Goal: Check status: Check status

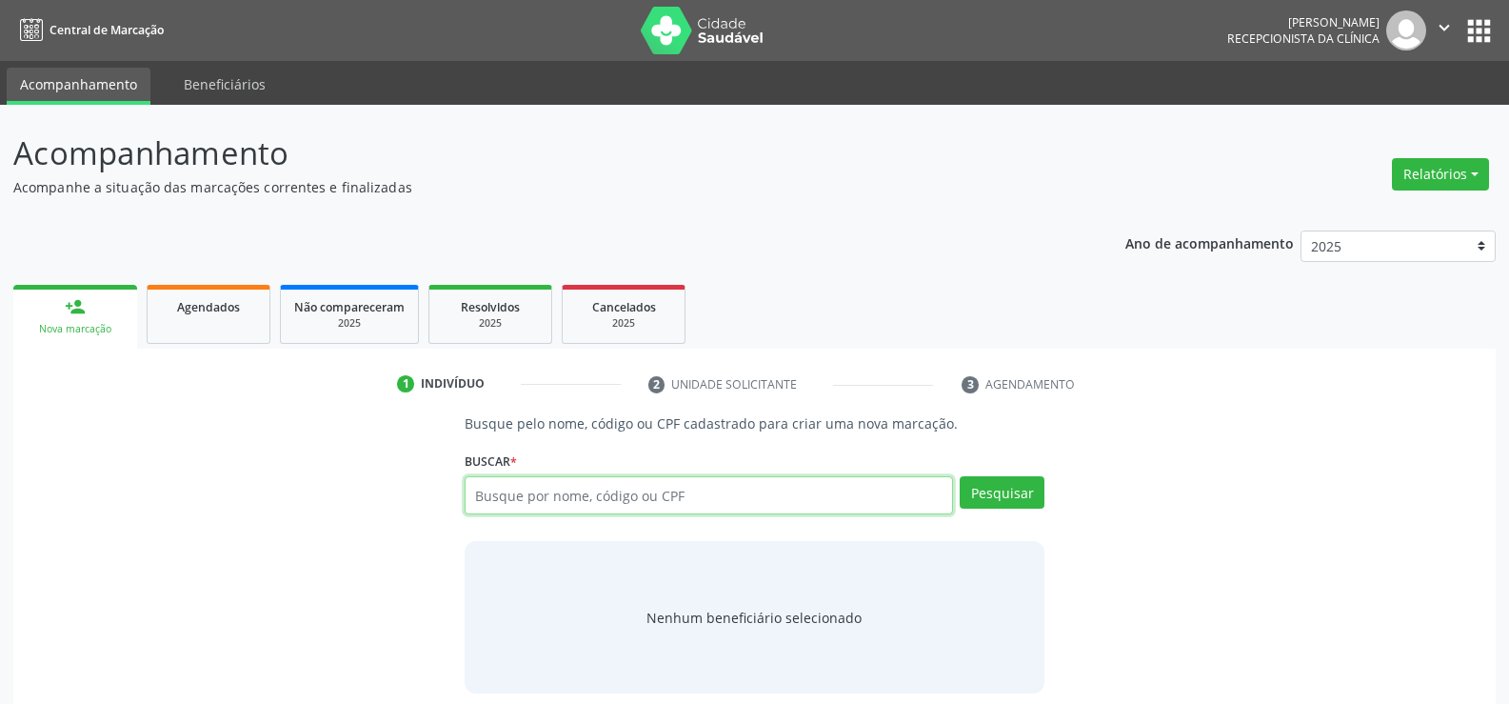
click at [586, 476] on input "text" at bounding box center [709, 495] width 489 height 38
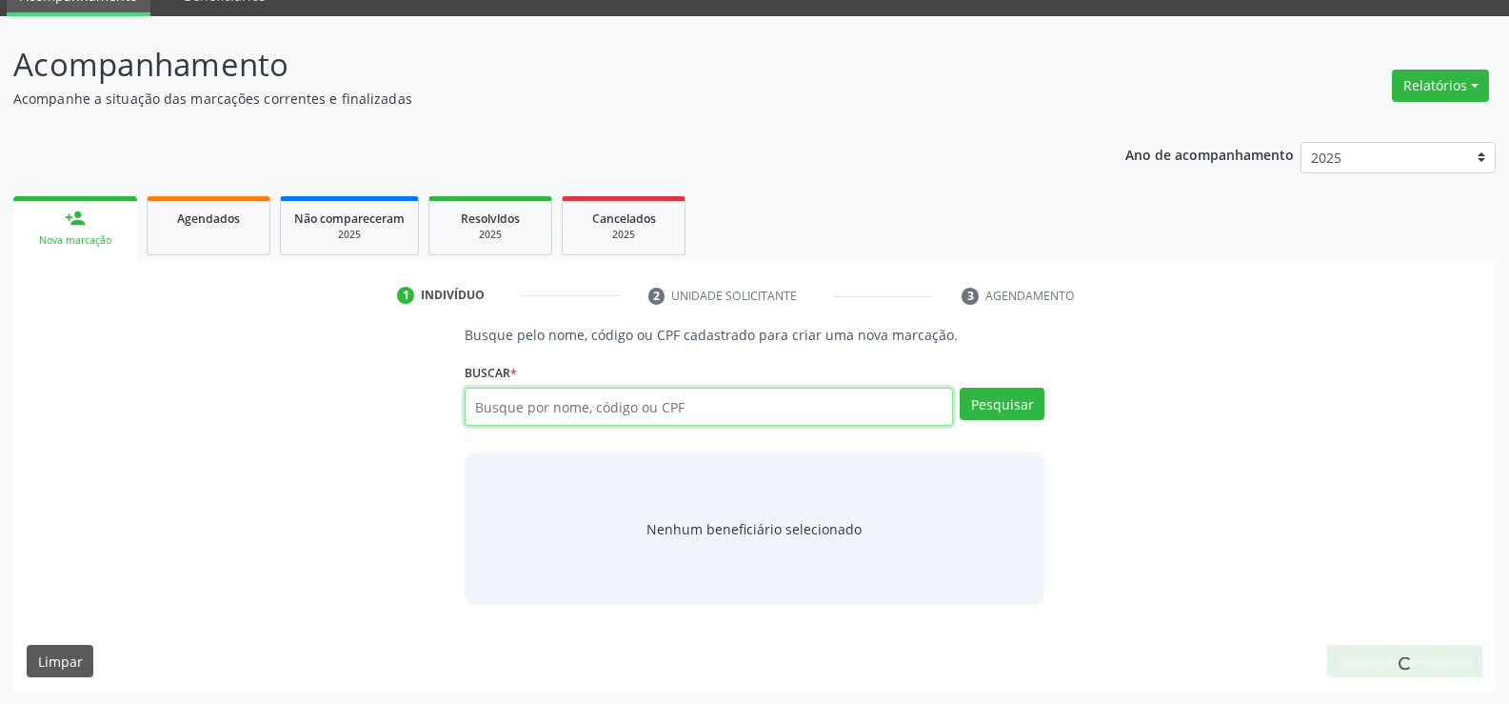
scroll to position [89, 0]
type input "09123660449"
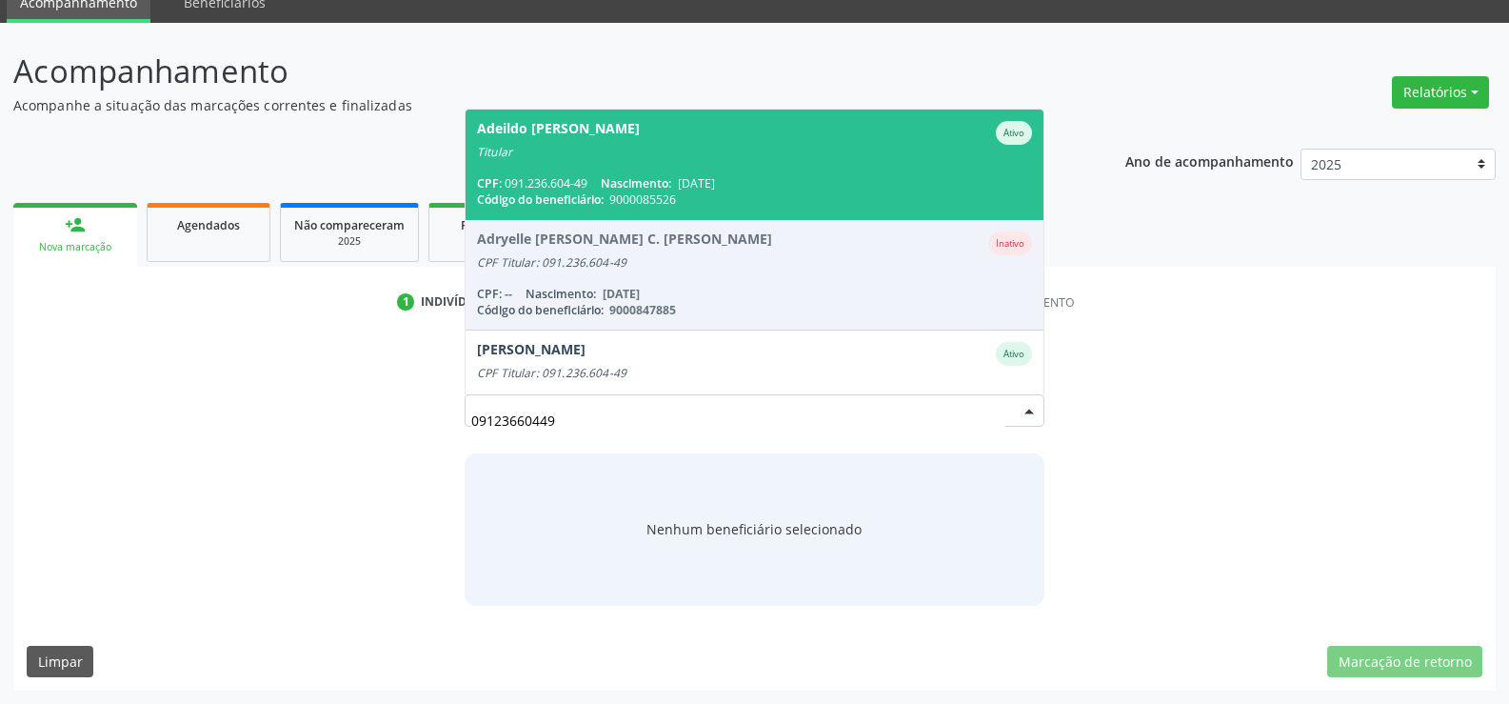
scroll to position [82, 0]
click at [614, 160] on span "Adeildo [PERSON_NAME] Ativo Titular CPF: 091.236.604-49 Nascimento: [DATE] Códi…" at bounding box center [755, 165] width 578 height 110
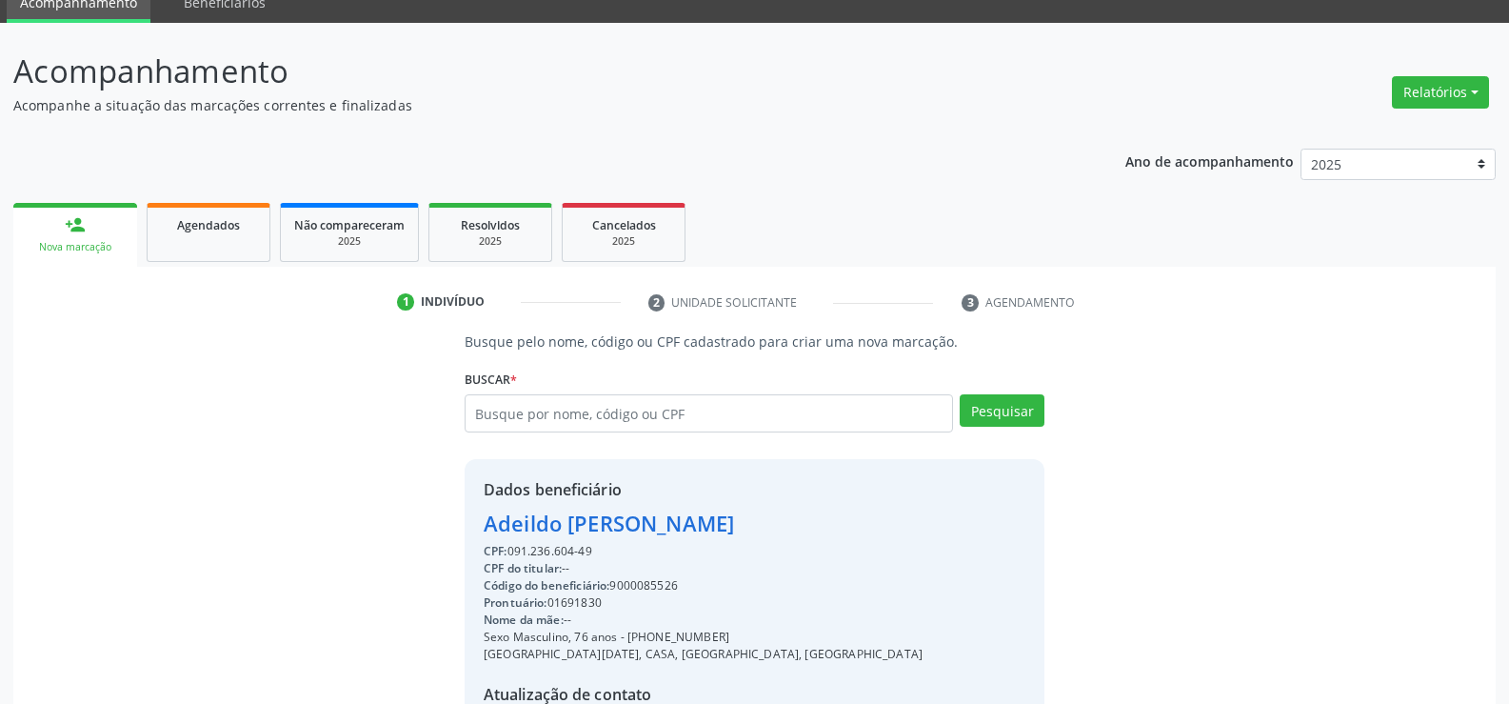
drag, startPoint x: 489, startPoint y: 525, endPoint x: 874, endPoint y: 538, distance: 385.0
click at [874, 538] on div "Dados beneficiário [PERSON_NAME] CPF: 091.236.604-49 CPF do titular: -- Código …" at bounding box center [755, 642] width 580 height 366
copy div "Adeildo [PERSON_NAME]"
click at [194, 228] on span "Agendados" at bounding box center [208, 225] width 63 height 16
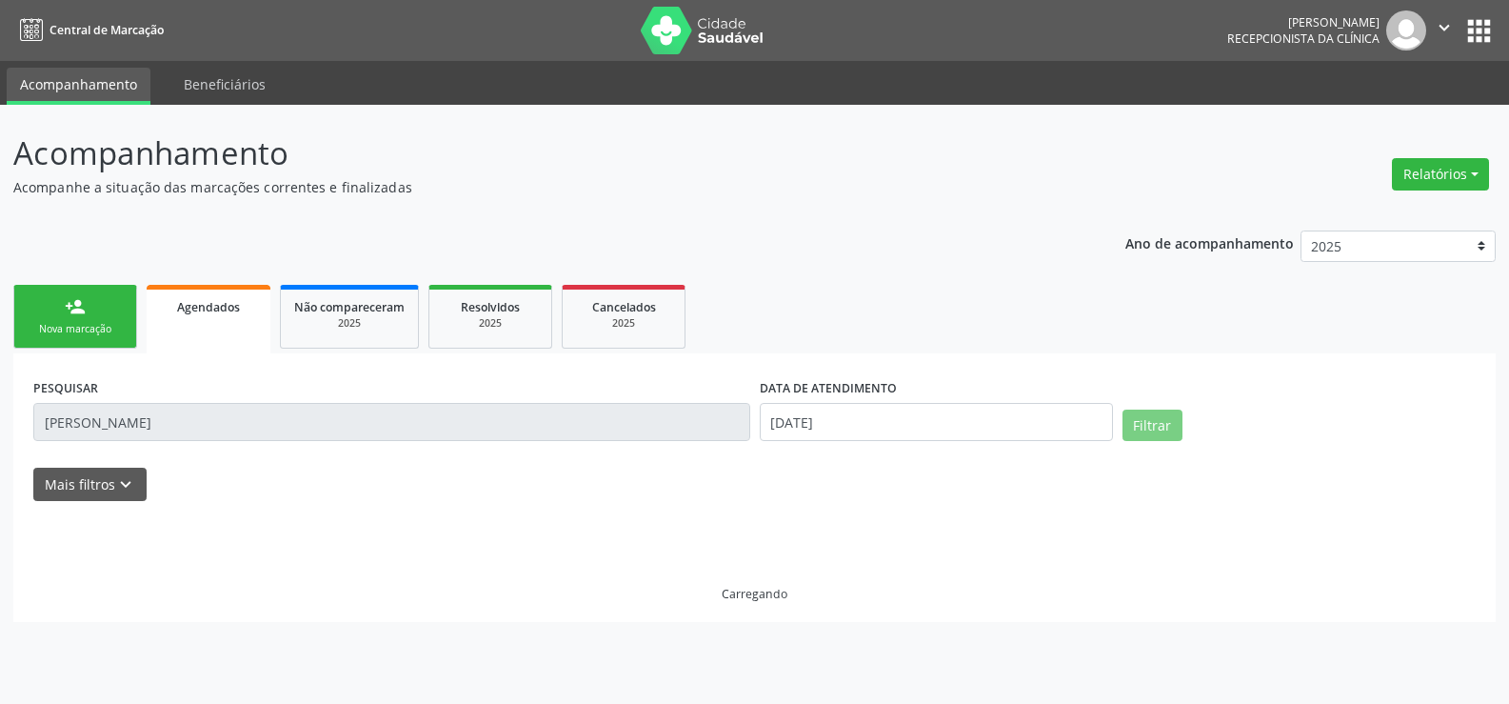
scroll to position [0, 0]
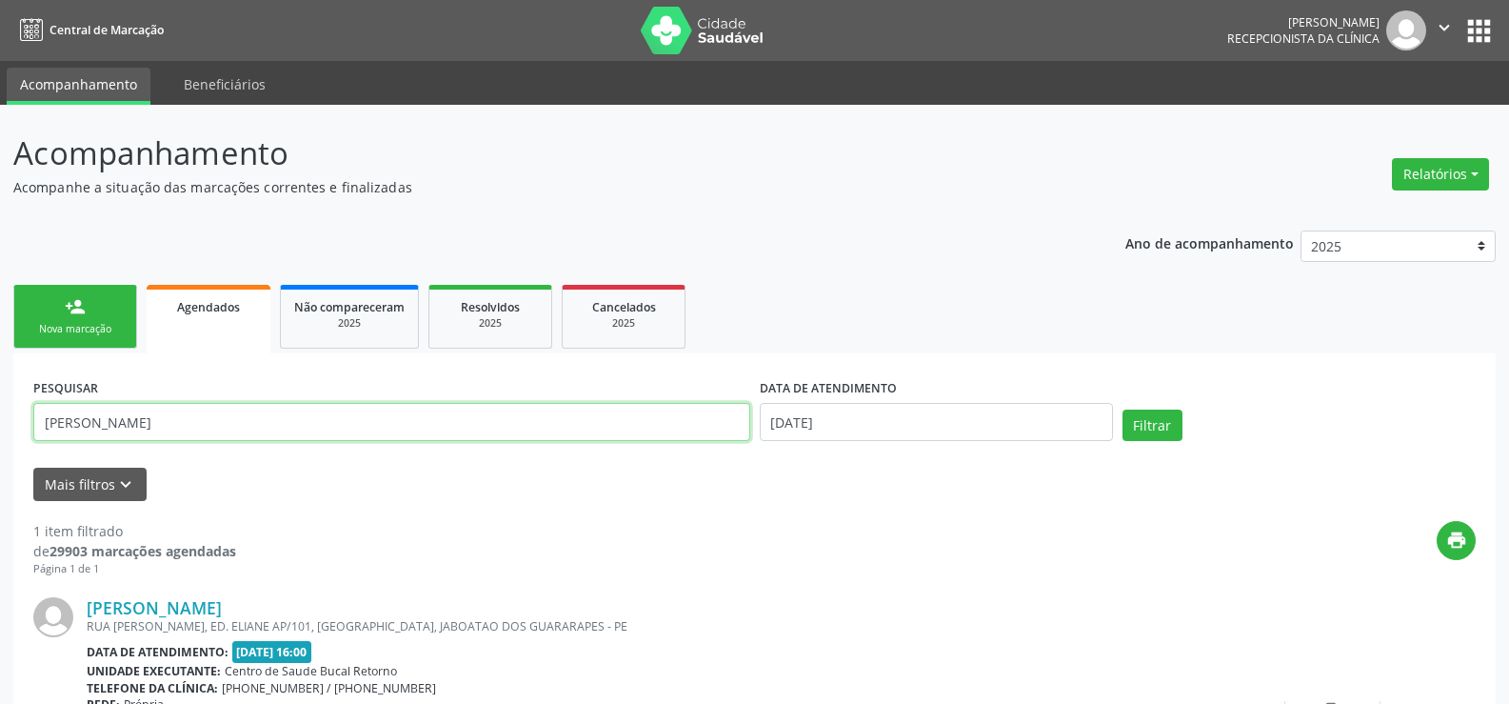
click at [137, 425] on input "[PERSON_NAME]" at bounding box center [391, 422] width 717 height 38
click at [139, 425] on input "[PERSON_NAME]" at bounding box center [391, 422] width 717 height 38
click at [140, 425] on input "[PERSON_NAME]" at bounding box center [391, 422] width 717 height 38
paste input "deildo Deodato da [PERSON_NAME]"
type input "Adeildo [PERSON_NAME]"
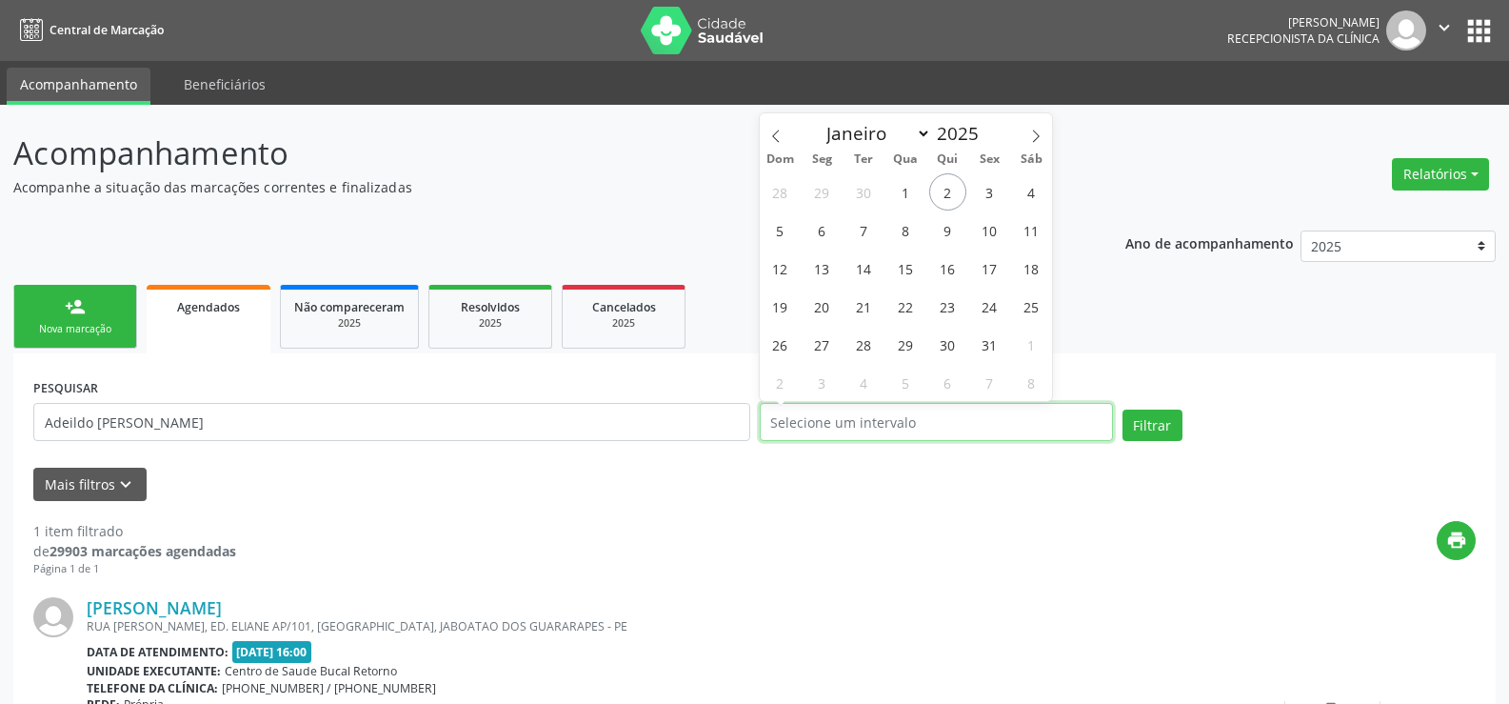
click at [1123, 409] on button "Filtrar" at bounding box center [1153, 425] width 60 height 32
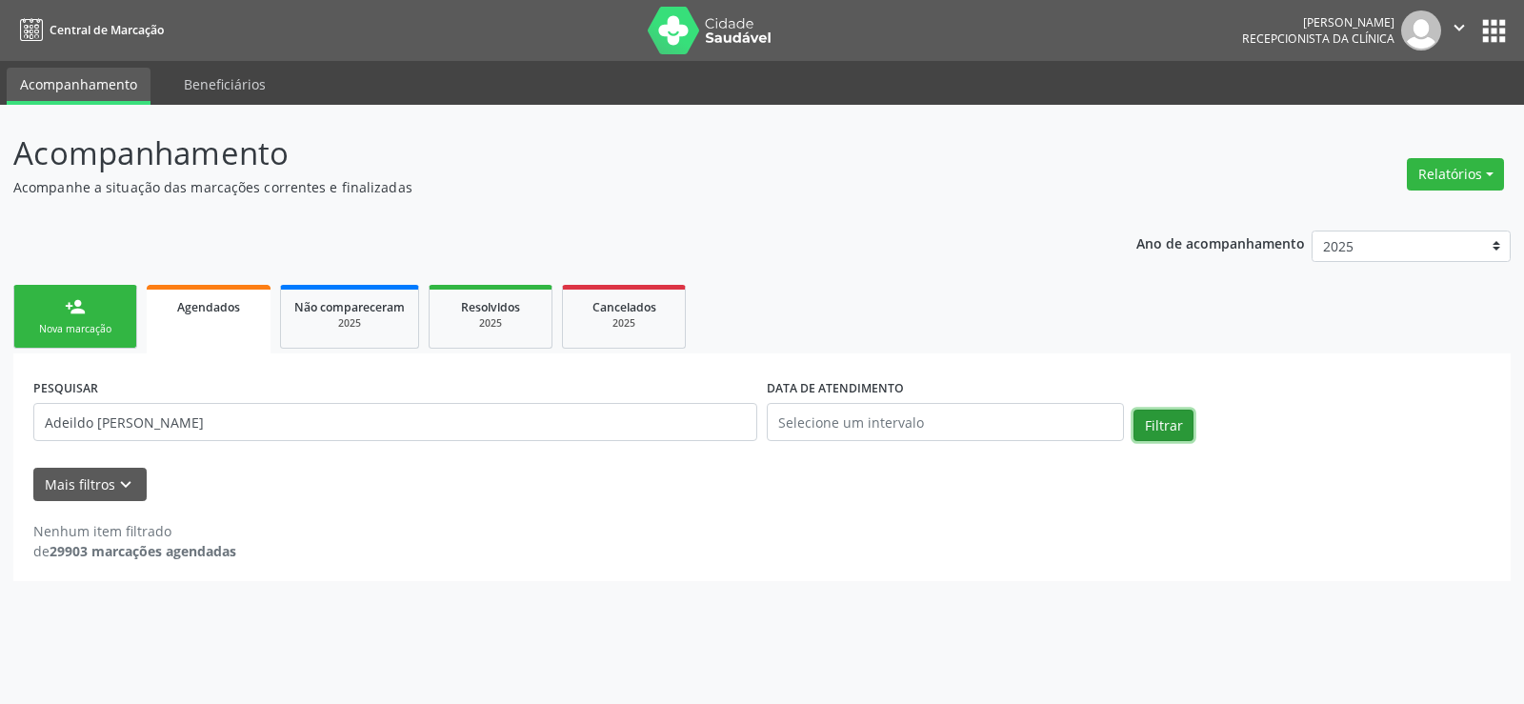
click at [1177, 426] on button "Filtrar" at bounding box center [1163, 425] width 60 height 32
click at [77, 310] on div "person_add" at bounding box center [75, 306] width 21 height 21
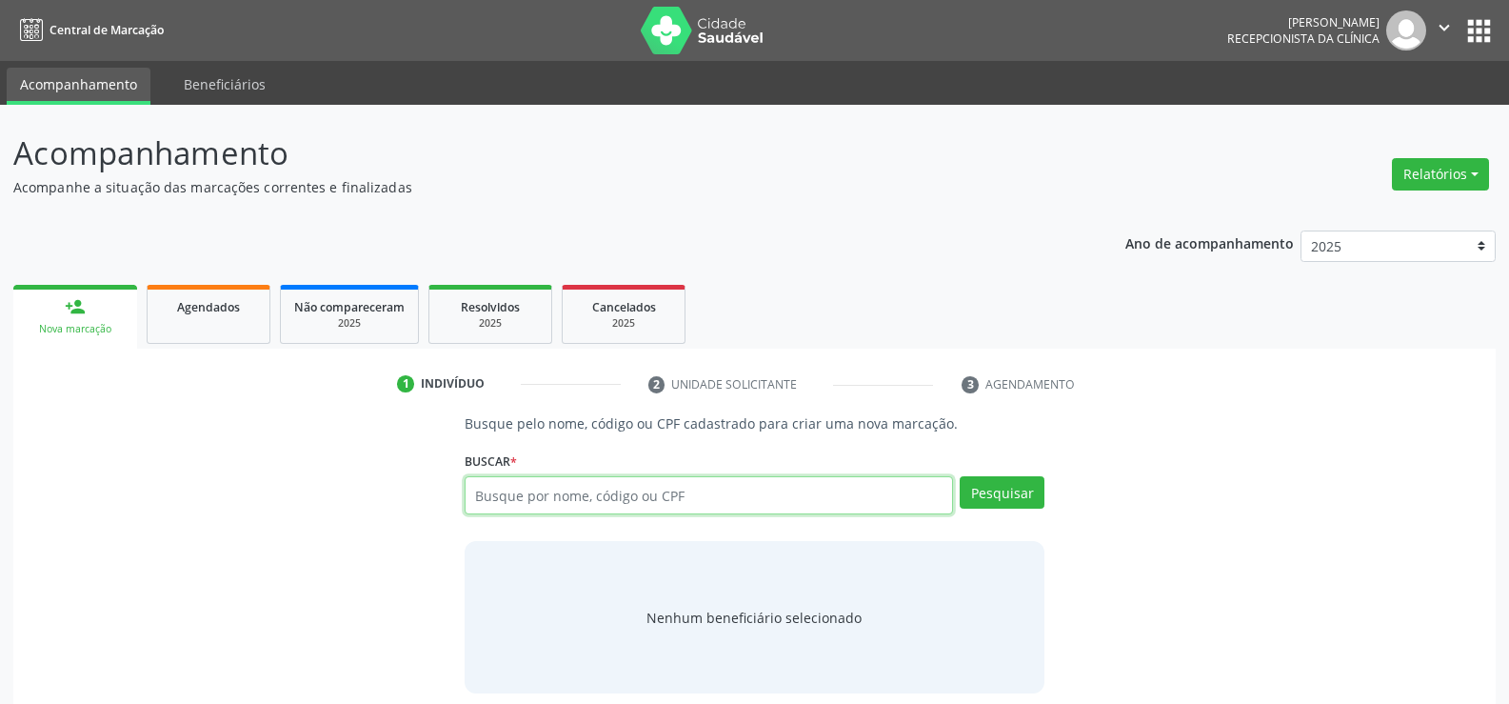
click at [515, 497] on input "text" at bounding box center [709, 495] width 489 height 38
type input "08377650487"
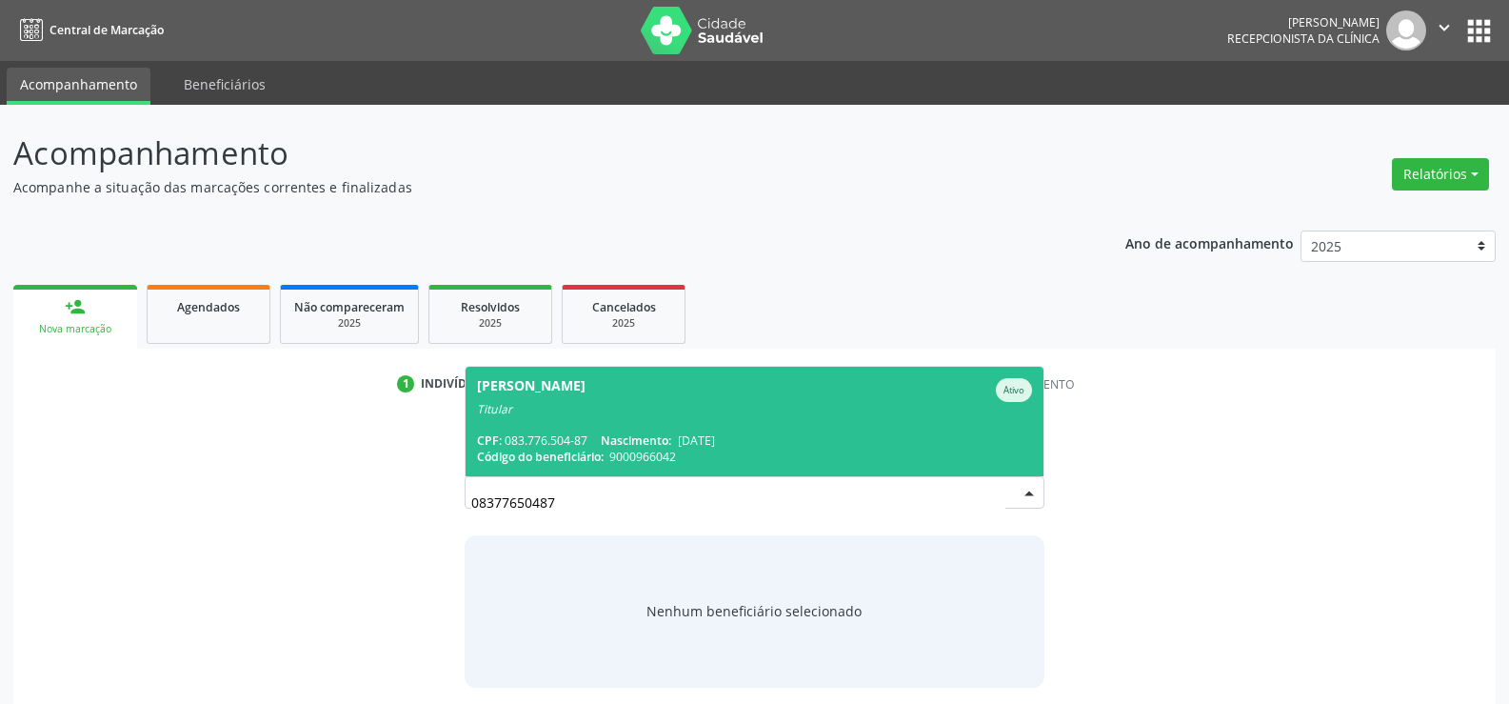
click at [664, 433] on span "Nascimento:" at bounding box center [636, 440] width 70 height 16
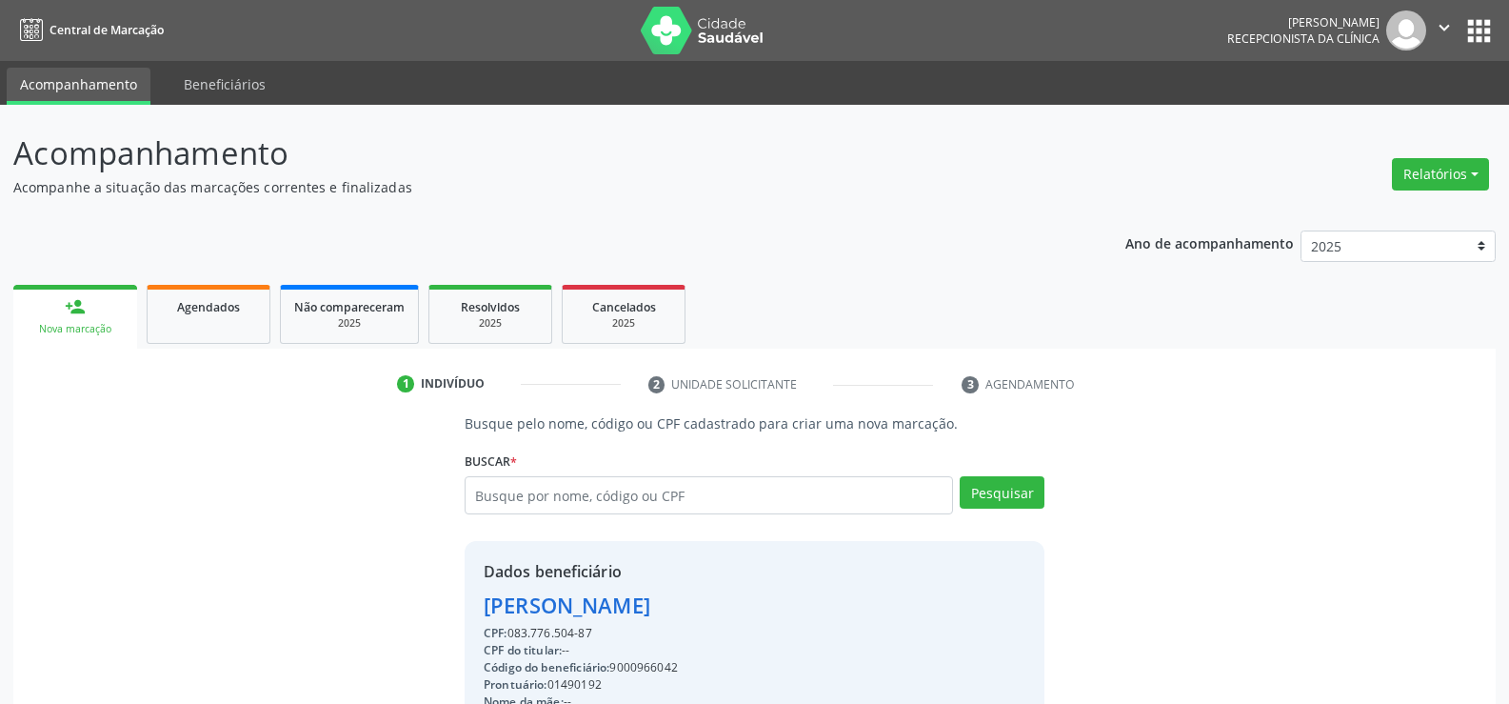
drag, startPoint x: 607, startPoint y: 637, endPoint x: 447, endPoint y: 601, distance: 164.0
click at [447, 601] on div "Busque pelo nome, código ou CPF cadastrado para criar uma nova marcação. [GEOGR…" at bounding box center [755, 659] width 1456 height 493
copy div "[PERSON_NAME] CPF: 083.776.504-87"
